Goal: Information Seeking & Learning: Learn about a topic

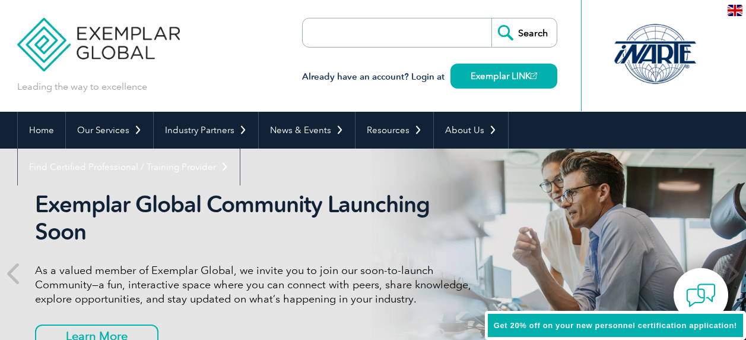
scroll to position [20, 0]
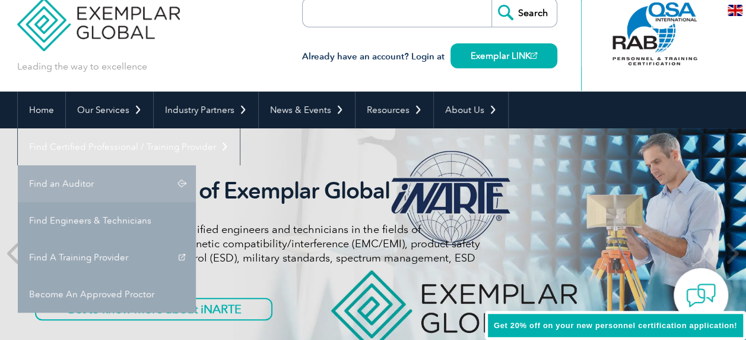
drag, startPoint x: 651, startPoint y: 145, endPoint x: 590, endPoint y: 146, distance: 61.2
click at [196, 165] on link "Find an Auditor" at bounding box center [107, 183] width 178 height 37
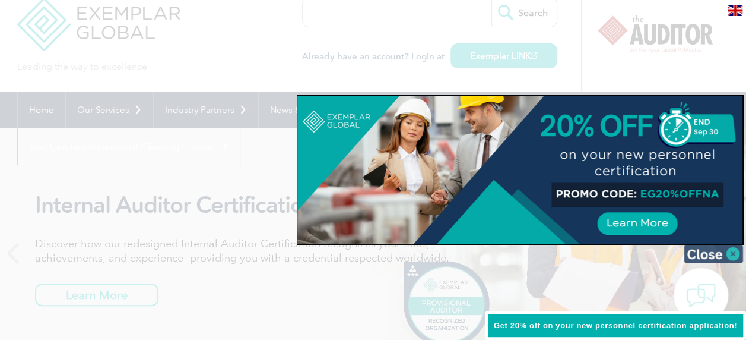
click at [732, 251] on img at bounding box center [713, 254] width 59 height 18
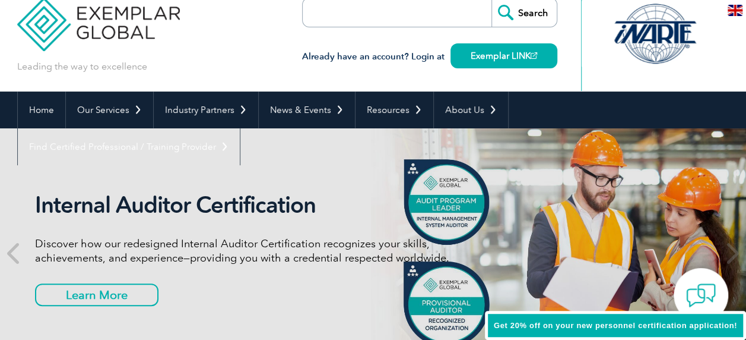
click at [369, 8] on input "search" at bounding box center [371, 12] width 125 height 29
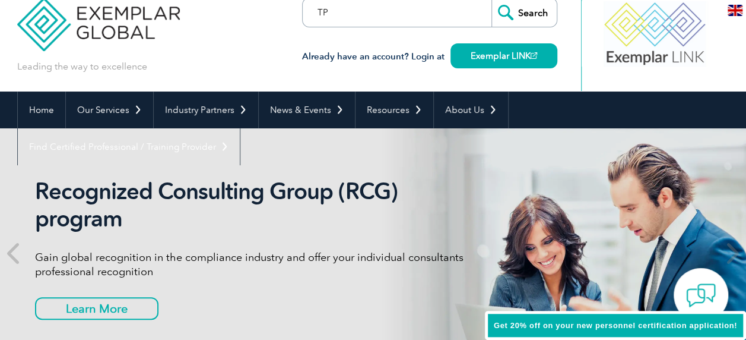
type input "T"
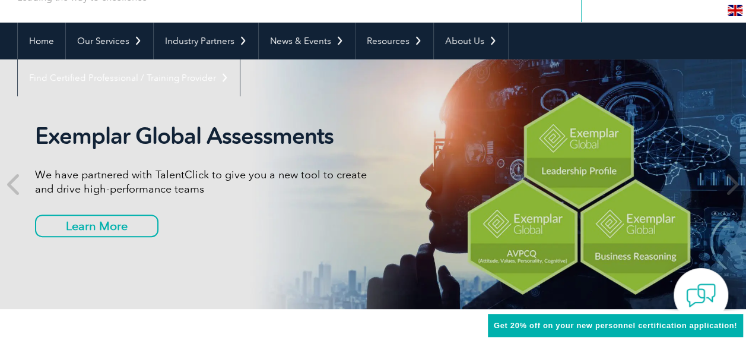
scroll to position [90, 0]
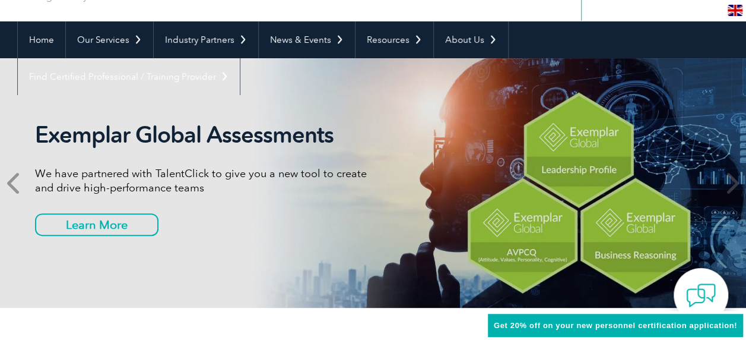
click at [11, 183] on icon at bounding box center [14, 183] width 15 height 0
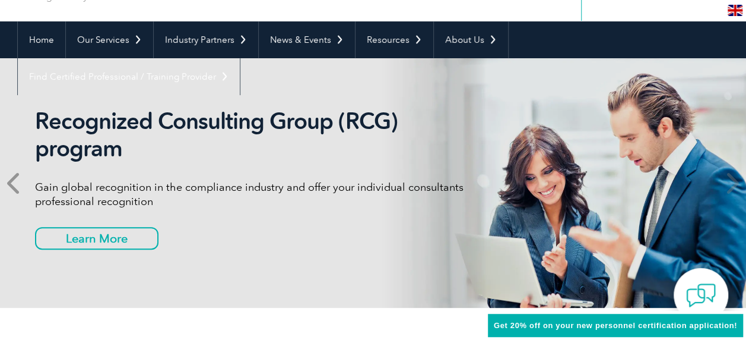
click at [11, 183] on icon at bounding box center [14, 183] width 15 height 0
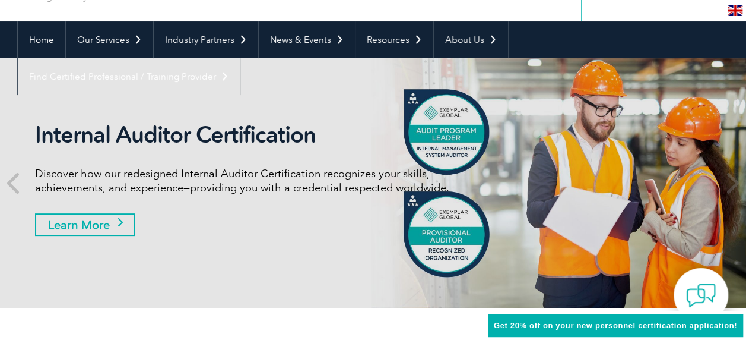
click at [102, 224] on link "Learn More" at bounding box center [85, 224] width 100 height 23
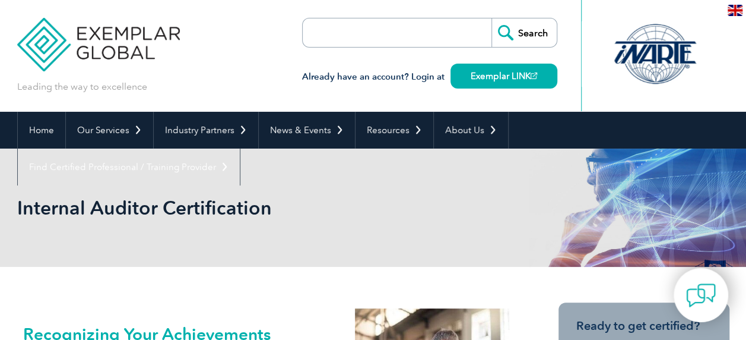
click at [427, 36] on input "search" at bounding box center [371, 32] width 125 height 29
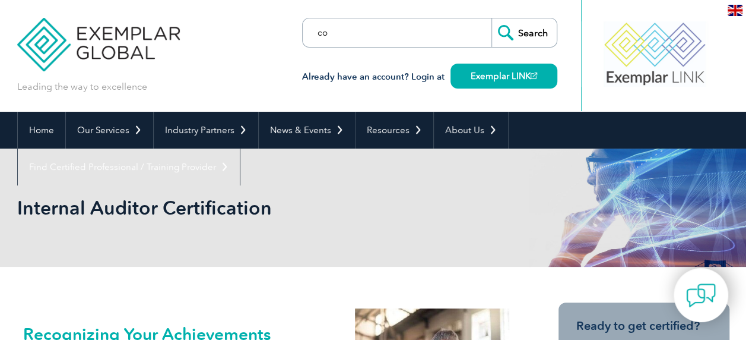
type input "c"
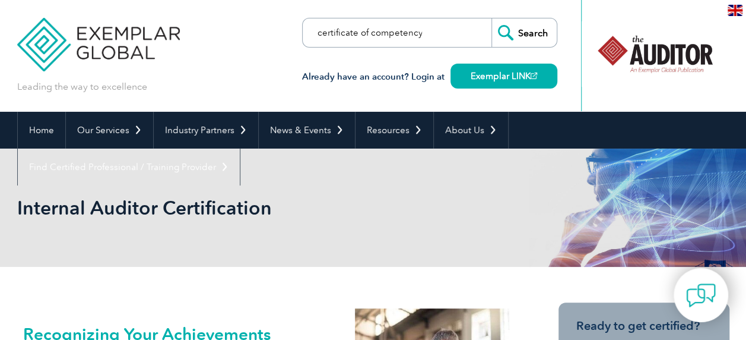
type input "certificate of competency"
click at [520, 24] on input "Search" at bounding box center [524, 32] width 65 height 29
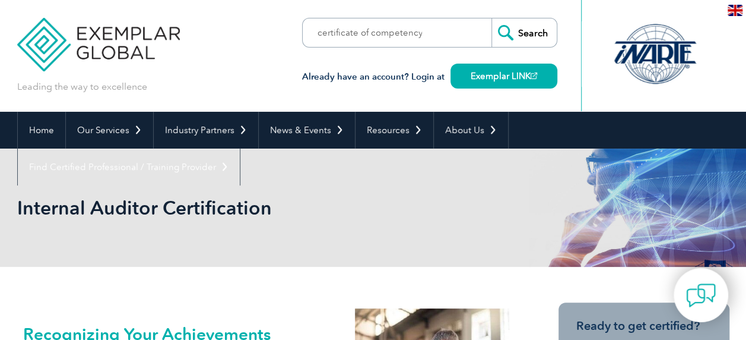
click at [510, 30] on input "Search" at bounding box center [524, 32] width 65 height 29
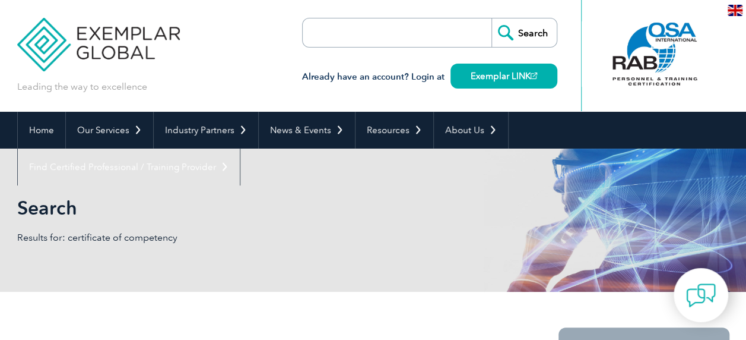
click at [444, 28] on form "Search" at bounding box center [429, 33] width 255 height 30
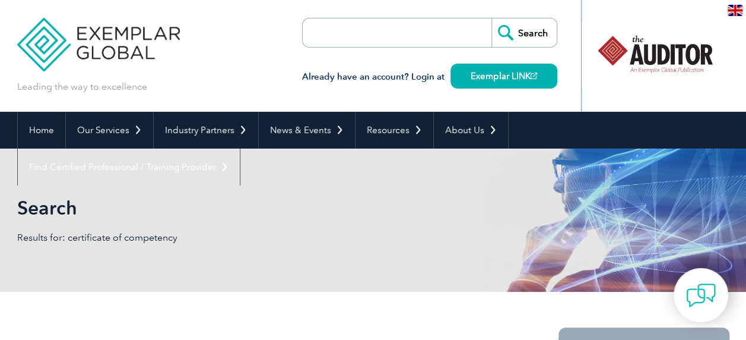
click at [445, 23] on form "Search" at bounding box center [429, 33] width 255 height 30
click at [375, 28] on input "search" at bounding box center [371, 32] width 125 height 29
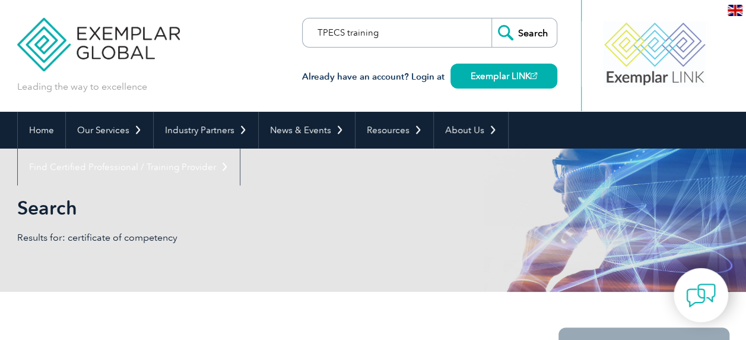
type input "TPECS training"
click at [504, 29] on input "Search" at bounding box center [524, 32] width 65 height 29
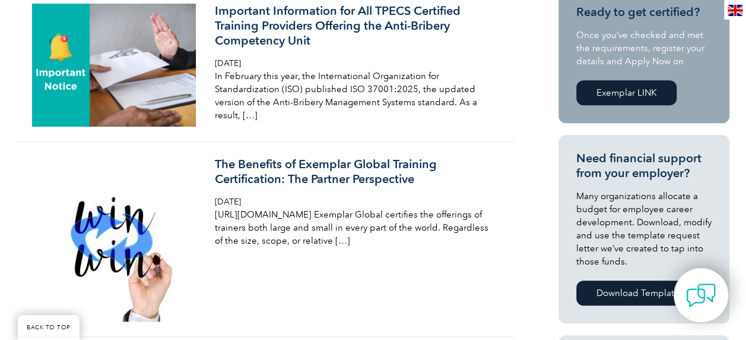
scroll to position [340, 0]
